Goal: Information Seeking & Learning: Find specific fact

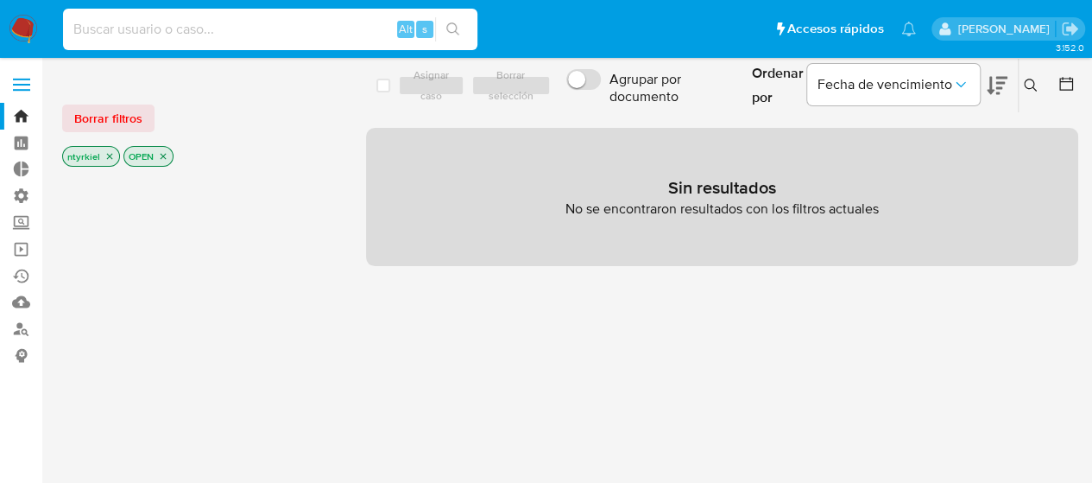
click at [262, 26] on input at bounding box center [270, 29] width 414 height 22
paste input "83375281-MLC"
type input "83375281"
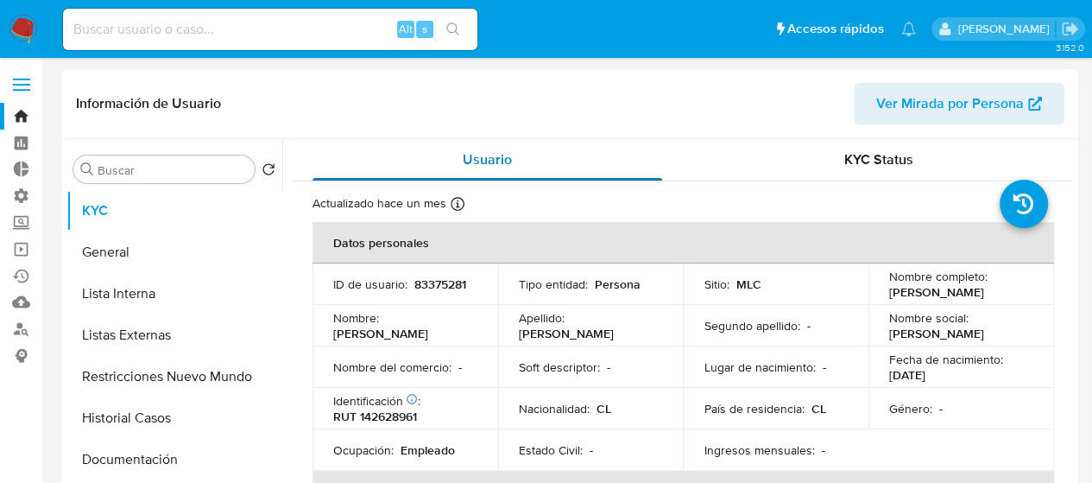
select select "10"
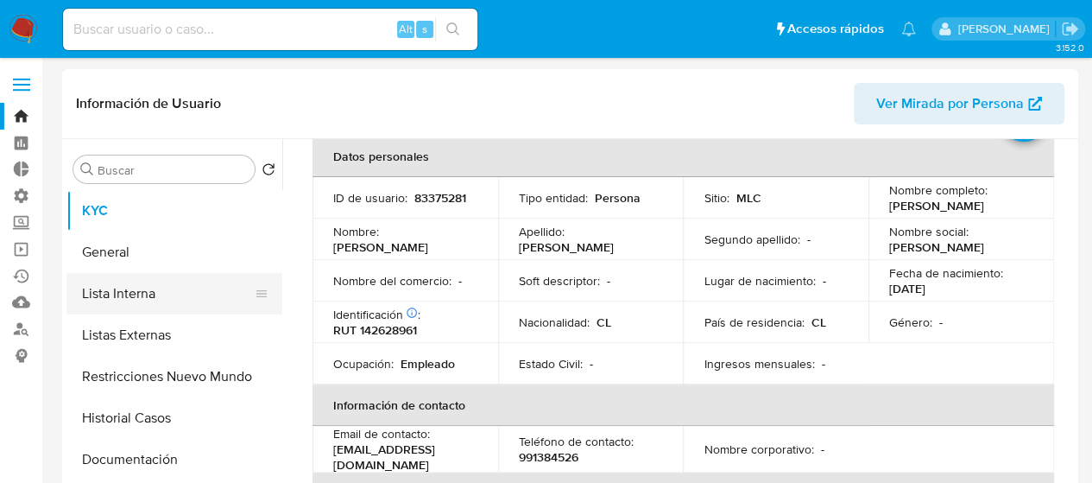
scroll to position [86, 0]
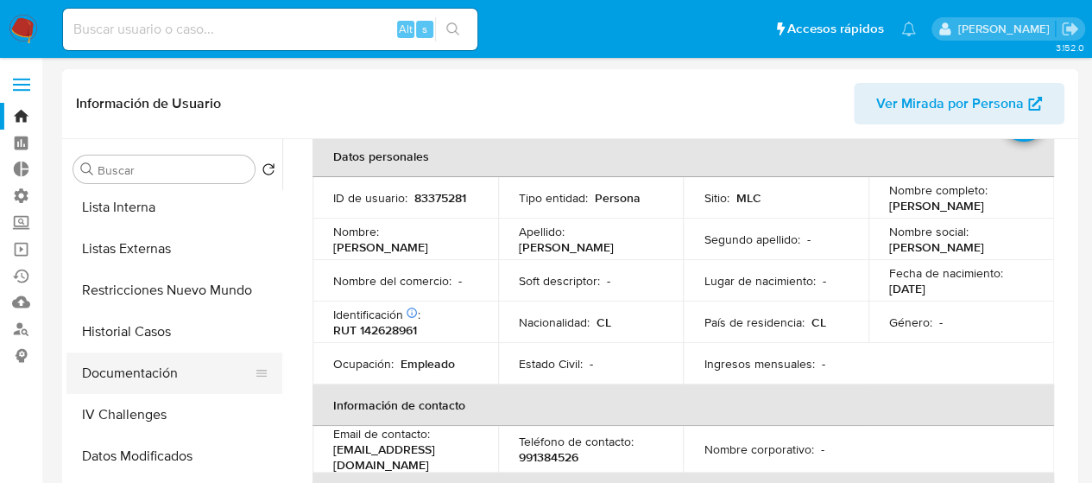
click at [156, 376] on button "Documentación" at bounding box center [167, 372] width 202 height 41
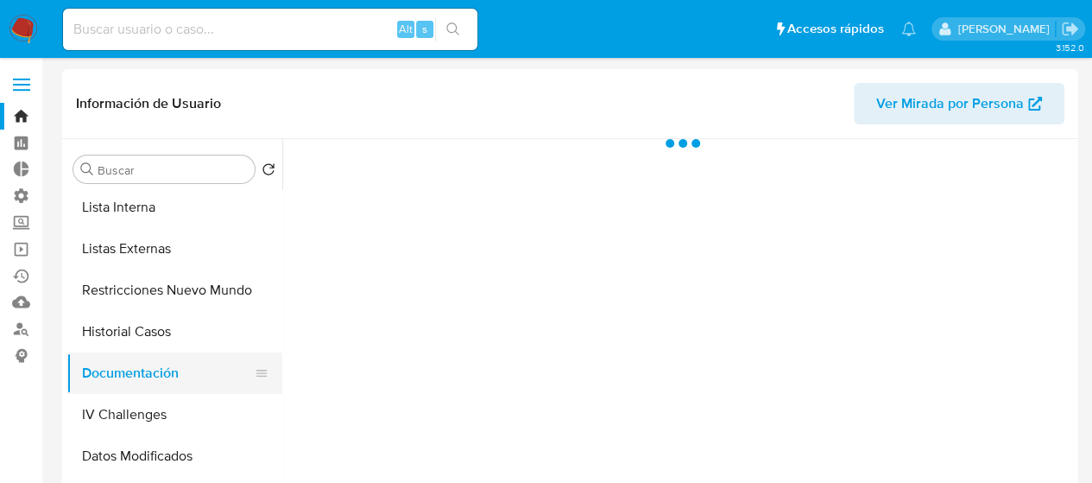
scroll to position [0, 0]
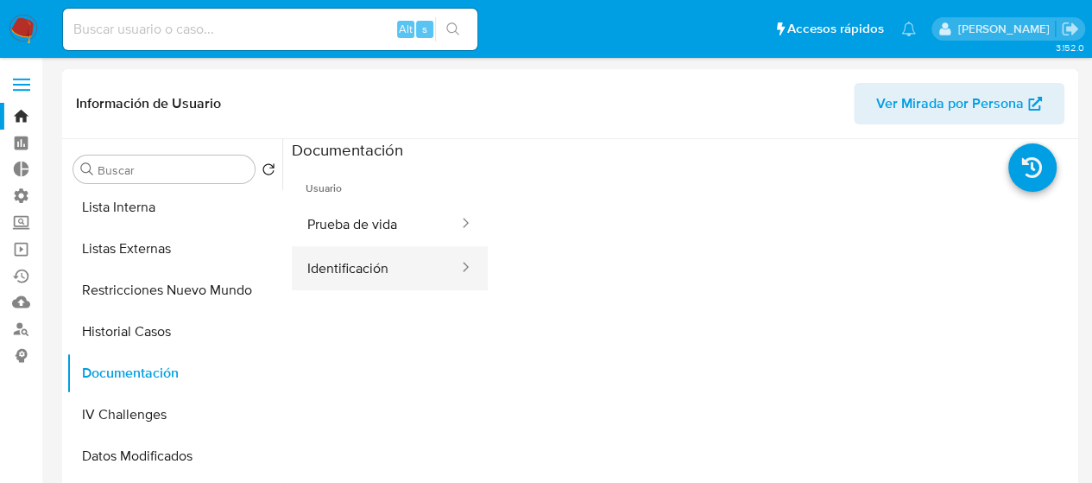
click at [357, 256] on button "Identificación" at bounding box center [376, 268] width 168 height 44
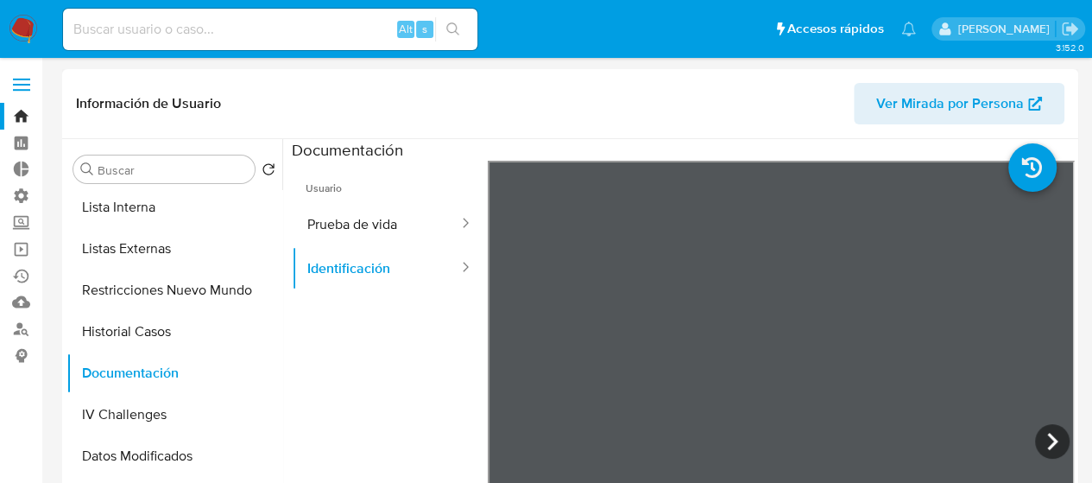
click at [755, 159] on section at bounding box center [683, 426] width 782 height 574
click at [1053, 444] on icon at bounding box center [1052, 441] width 35 height 35
click at [846, 111] on div "Información de Usuario Ver Mirada por Persona Buscar Volver al orden por defect…" at bounding box center [570, 325] width 1016 height 512
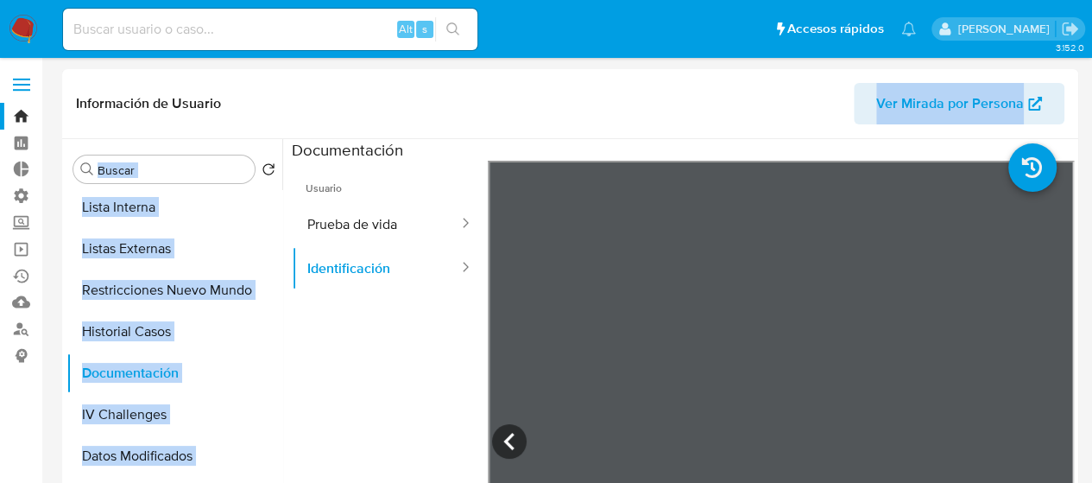
click at [792, 414] on div "Información de Usuario Ver Mirada por Persona Buscar Volver al orden por defect…" at bounding box center [570, 325] width 1016 height 512
click at [515, 431] on icon at bounding box center [509, 441] width 35 height 35
